Goal: Transaction & Acquisition: Purchase product/service

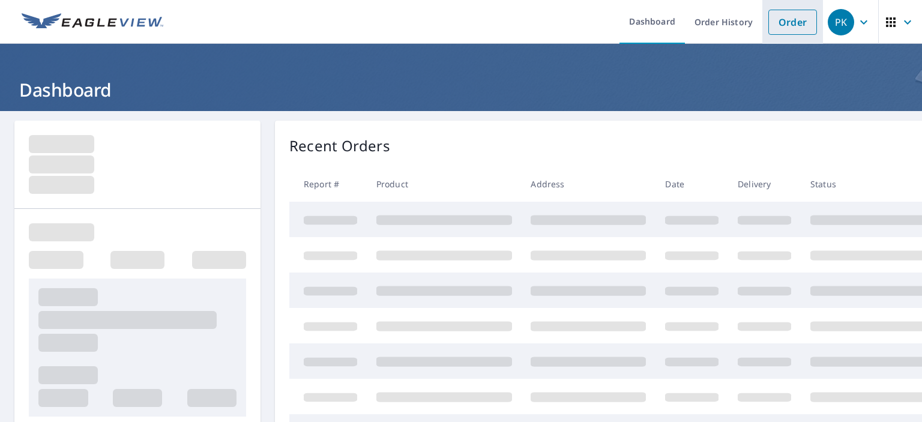
click at [784, 25] on link "Order" at bounding box center [792, 22] width 49 height 25
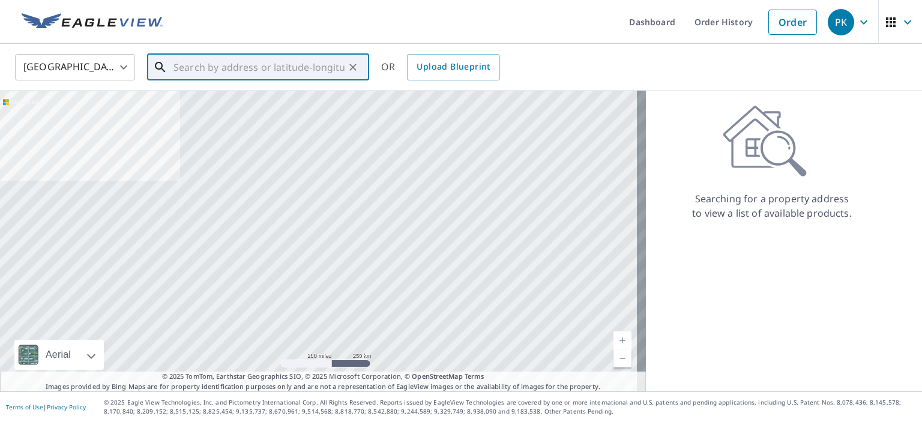
click at [185, 67] on input "text" at bounding box center [258, 67] width 171 height 34
paste input "[STREET_ADDRESS][PERSON_NAME]"
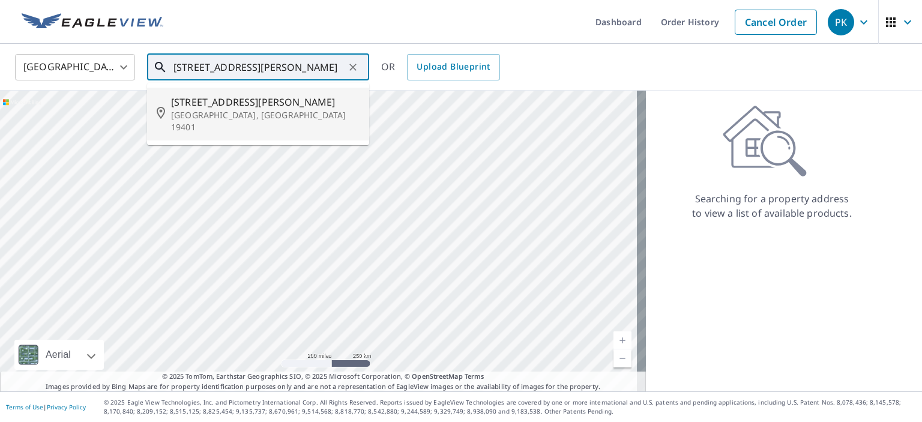
click at [172, 101] on span "[STREET_ADDRESS][PERSON_NAME]" at bounding box center [265, 102] width 189 height 14
type input "[STREET_ADDRESS][PERSON_NAME]"
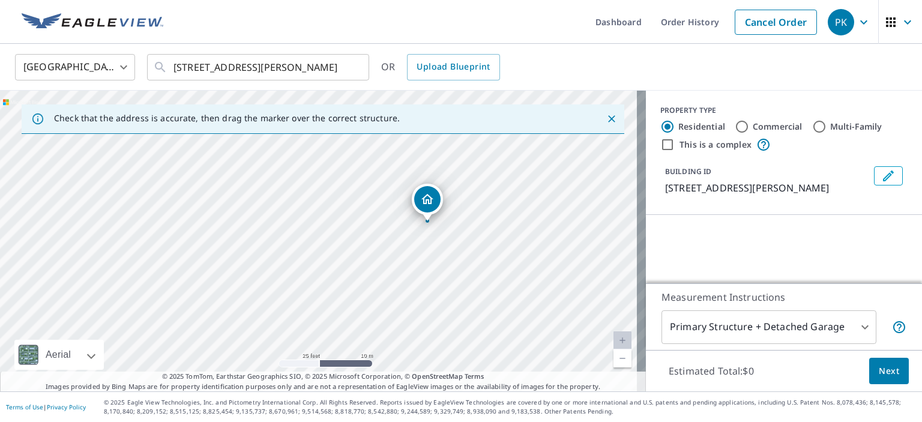
drag, startPoint x: 298, startPoint y: 295, endPoint x: 463, endPoint y: 133, distance: 231.4
click at [463, 133] on div "Check that the address is accurate, then drag the marker over the correct struc…" at bounding box center [323, 241] width 646 height 301
click at [415, 209] on div "[STREET_ADDRESS][PERSON_NAME]" at bounding box center [323, 241] width 646 height 301
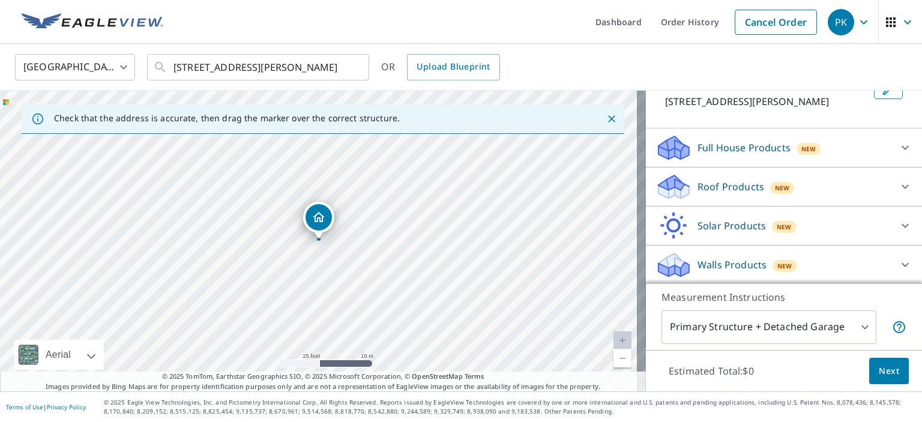
click at [737, 184] on p "Roof Products" at bounding box center [731, 187] width 67 height 14
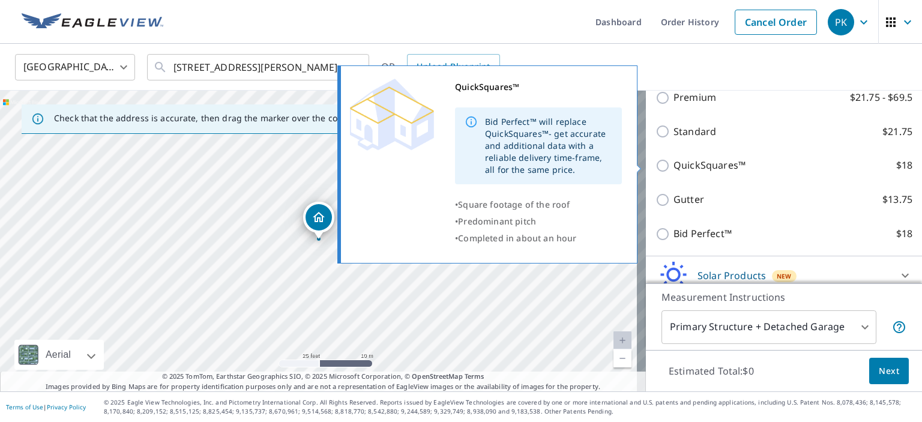
click at [702, 165] on p "QuickSquares™" at bounding box center [710, 165] width 72 height 15
click at [674, 165] on input "QuickSquares™ $18" at bounding box center [665, 165] width 18 height 14
checkbox input "true"
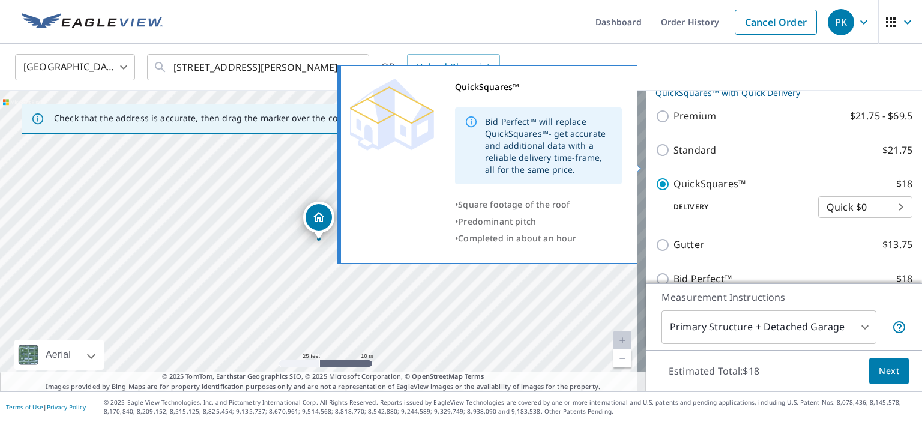
scroll to position [226, 0]
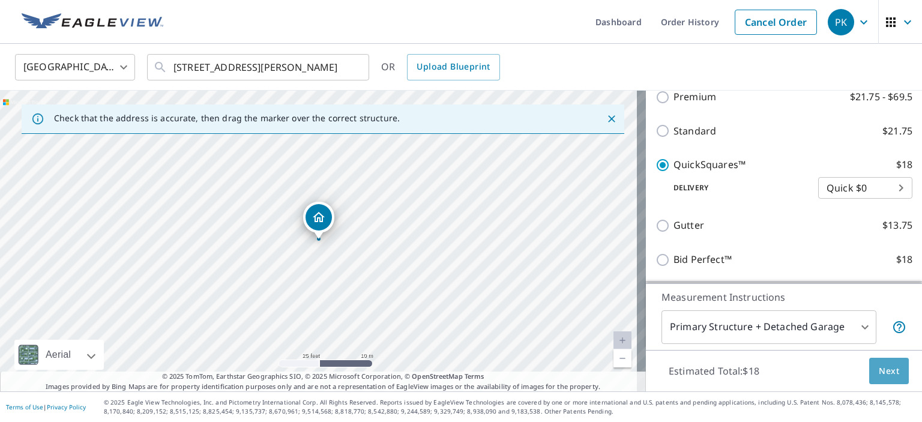
click at [879, 370] on span "Next" at bounding box center [889, 371] width 20 height 15
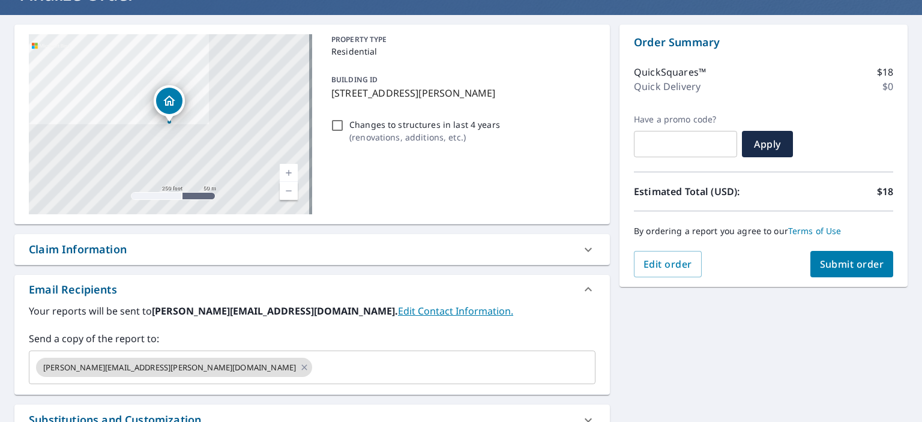
scroll to position [180, 0]
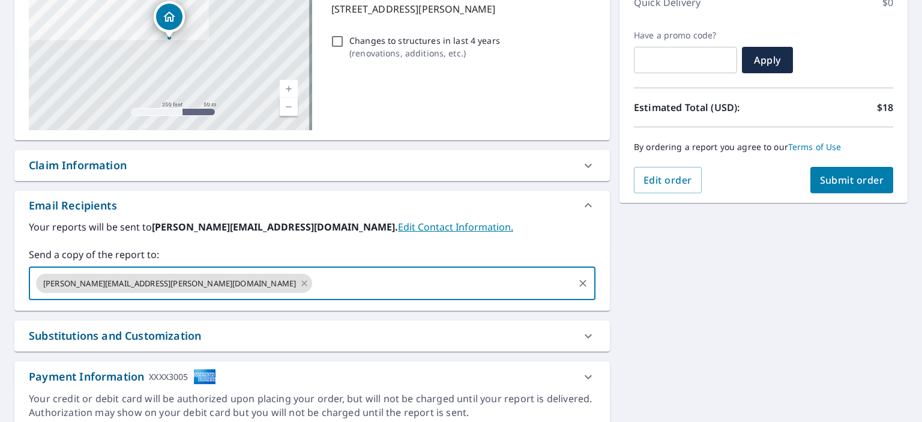
click at [317, 277] on input "text" at bounding box center [443, 283] width 258 height 23
type input "[EMAIL_ADDRESS][PERSON_NAME][DOMAIN_NAME]"
click at [846, 177] on span "Submit order" at bounding box center [852, 179] width 64 height 13
checkbox input "true"
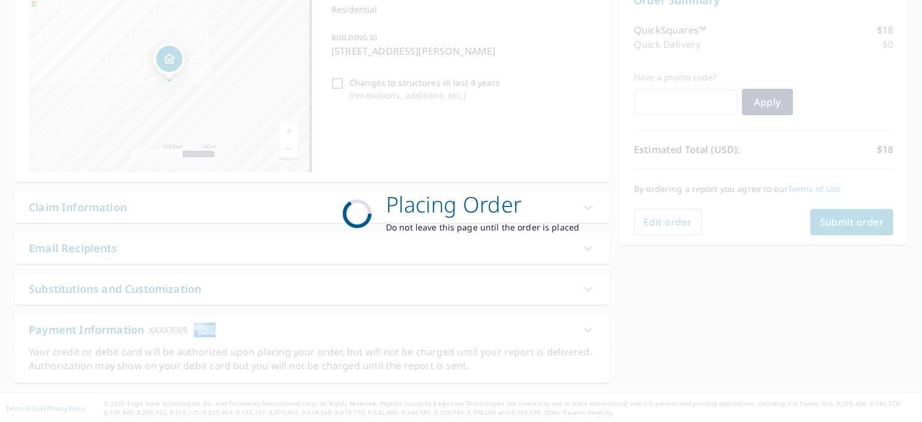
scroll to position [138, 0]
